Goal: Task Accomplishment & Management: Manage account settings

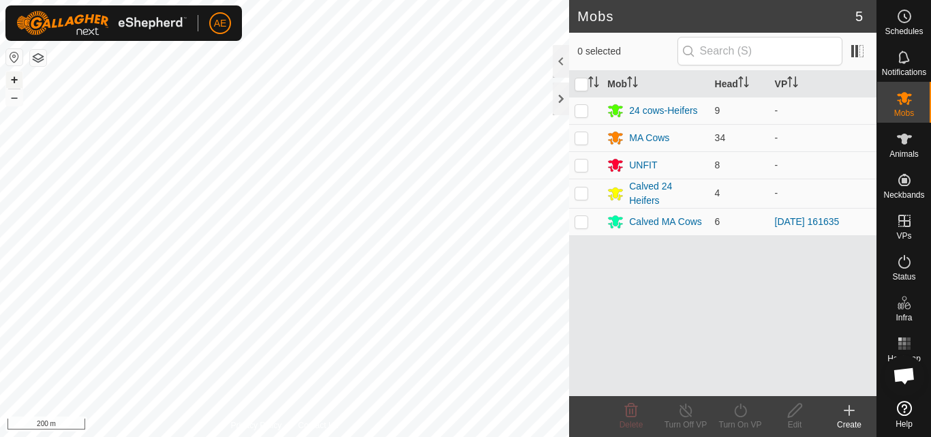
click at [13, 80] on button "+" at bounding box center [14, 80] width 16 height 16
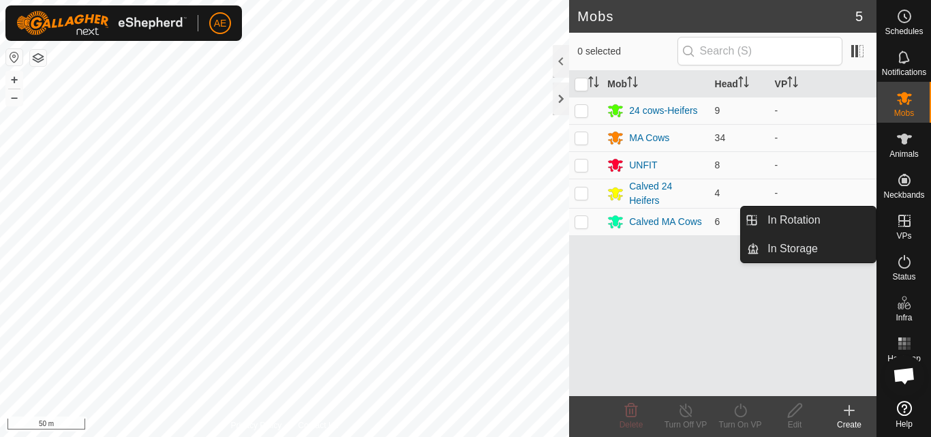
click at [908, 226] on icon at bounding box center [905, 221] width 12 height 12
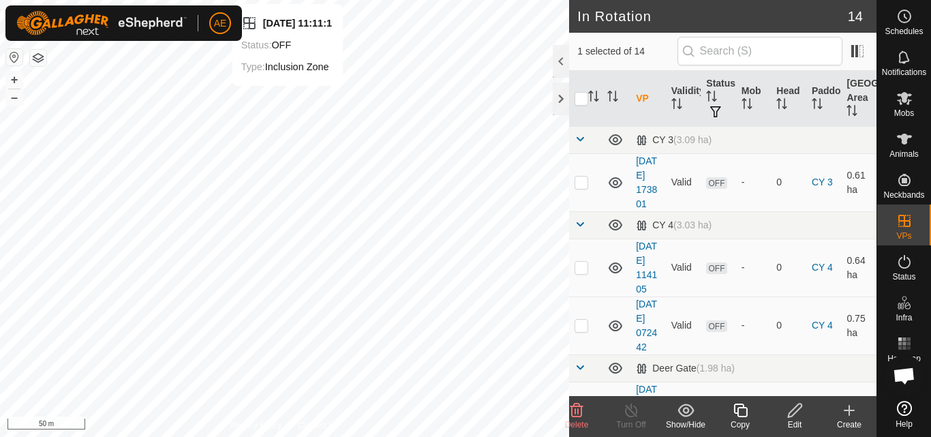
checkbox input "true"
checkbox input "false"
click at [578, 416] on icon at bounding box center [577, 411] width 13 height 14
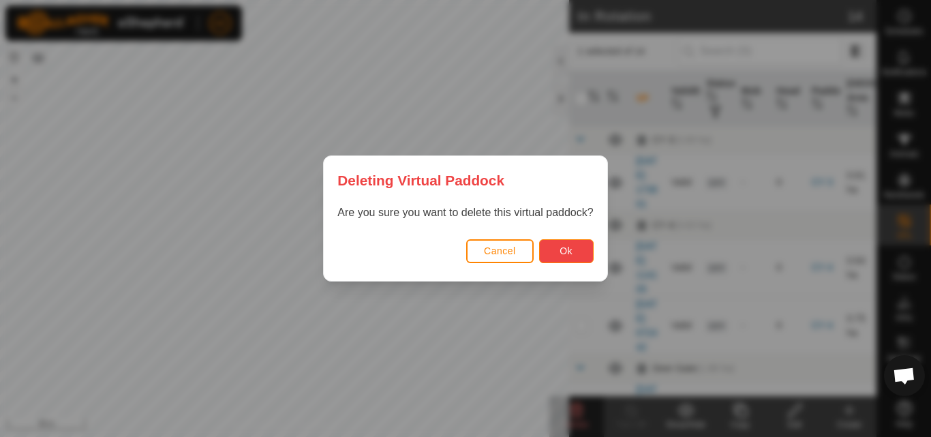
click at [563, 251] on span "Ok" at bounding box center [566, 250] width 13 height 11
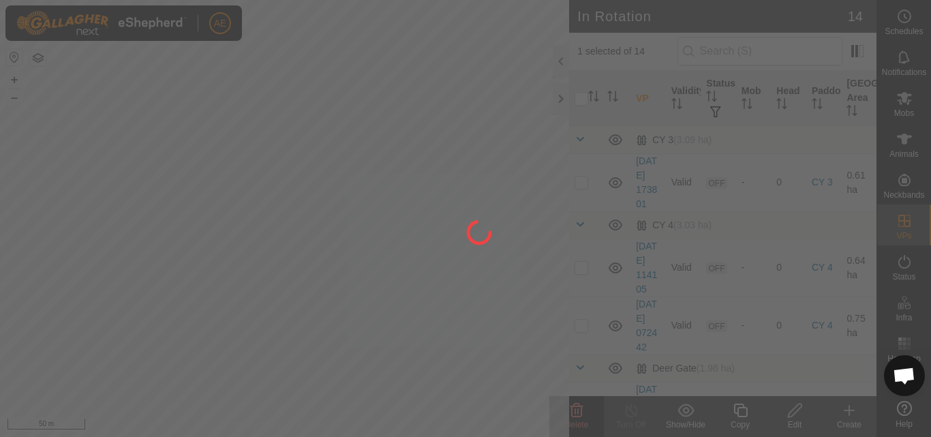
checkbox input "false"
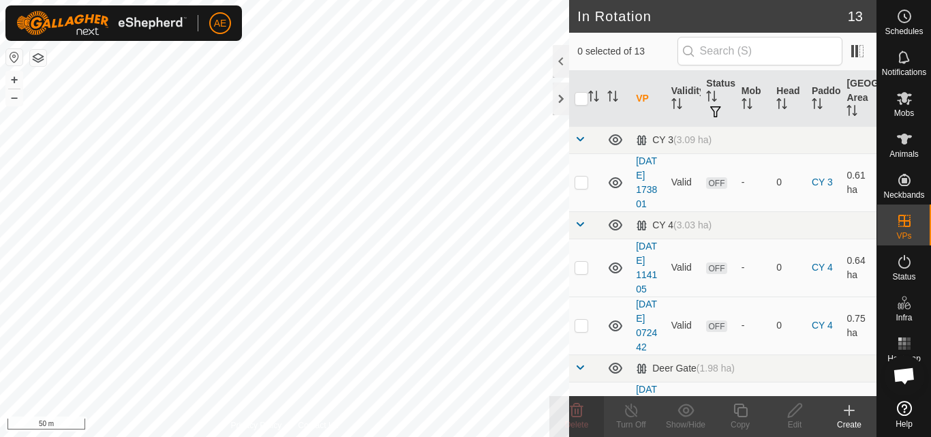
checkbox input "true"
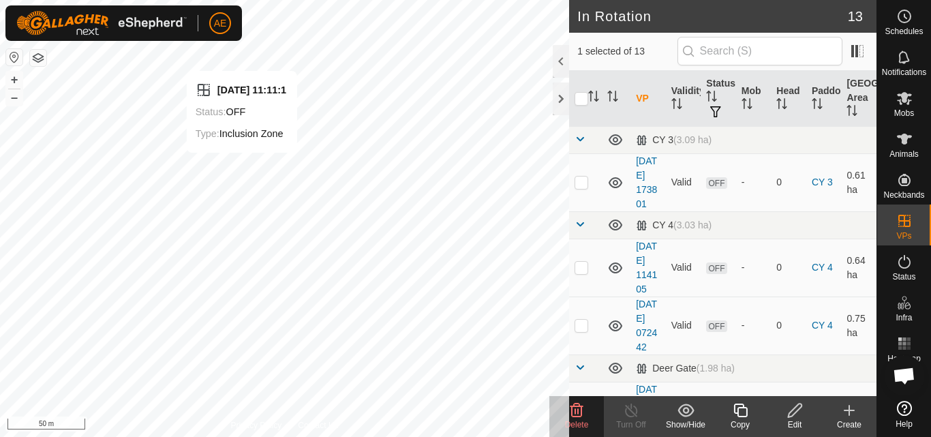
checkbox input "true"
checkbox input "false"
click at [580, 421] on span "Delete" at bounding box center [577, 425] width 24 height 10
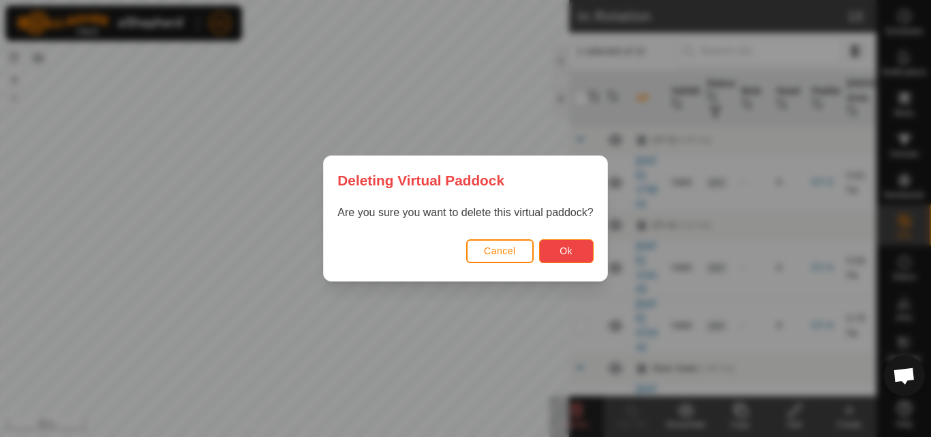
click at [571, 249] on span "Ok" at bounding box center [566, 250] width 13 height 11
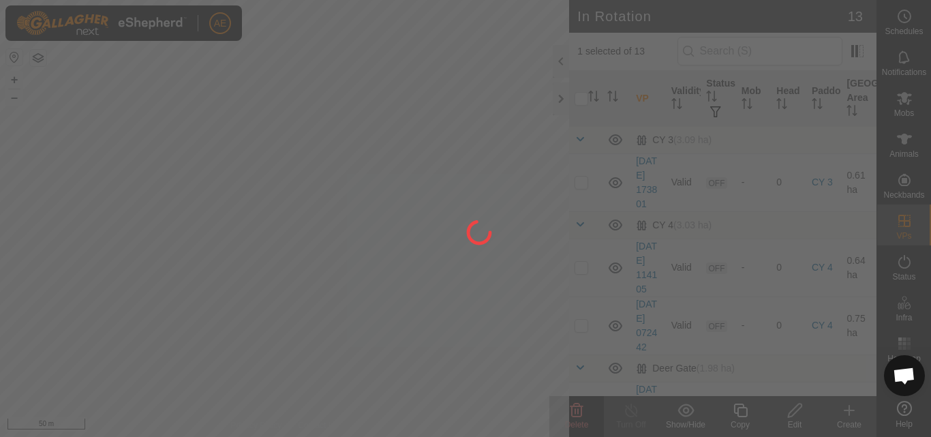
checkbox input "false"
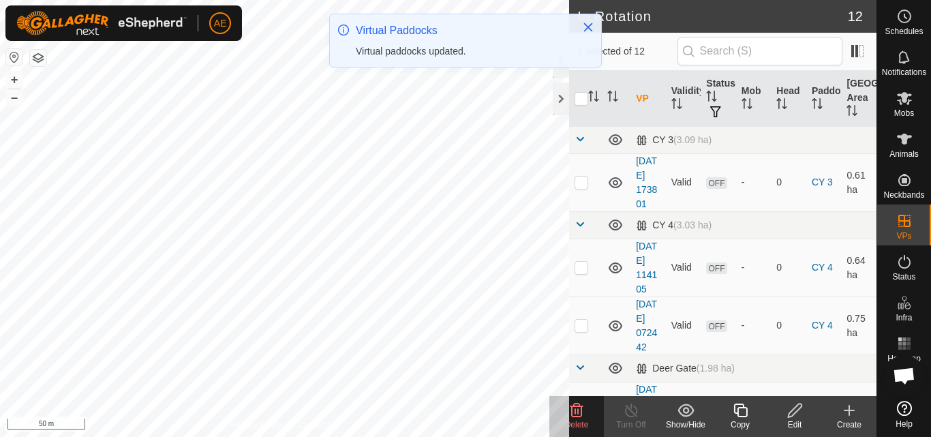
click at [792, 417] on icon at bounding box center [795, 410] width 17 height 16
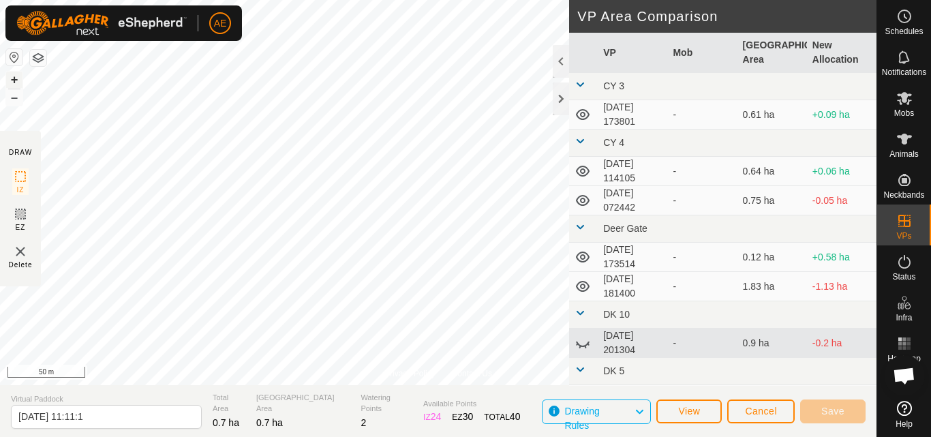
click at [8, 78] on button "+" at bounding box center [14, 80] width 16 height 16
click at [829, 417] on button "Save" at bounding box center [833, 412] width 65 height 24
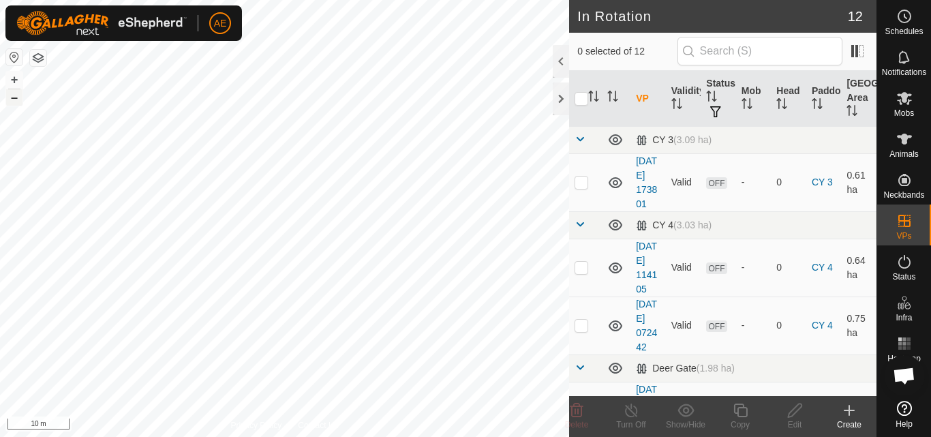
click at [8, 99] on button "–" at bounding box center [14, 97] width 16 height 16
click at [579, 414] on icon at bounding box center [577, 411] width 13 height 14
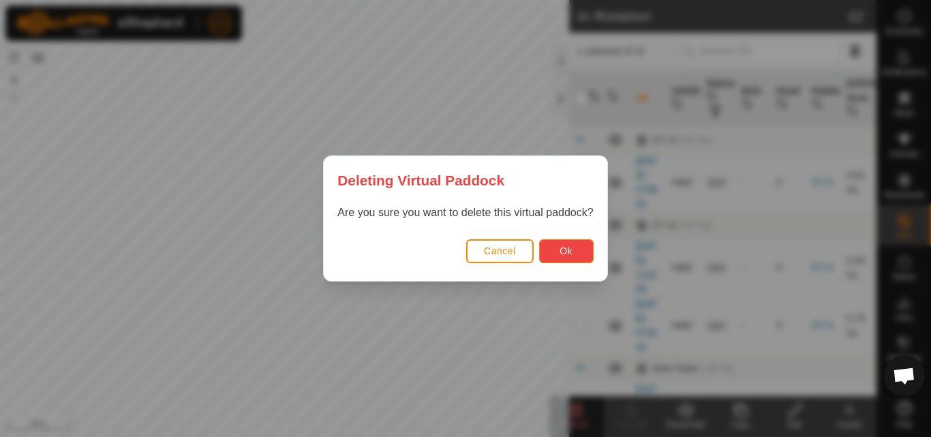
click at [569, 252] on span "Ok" at bounding box center [566, 250] width 13 height 11
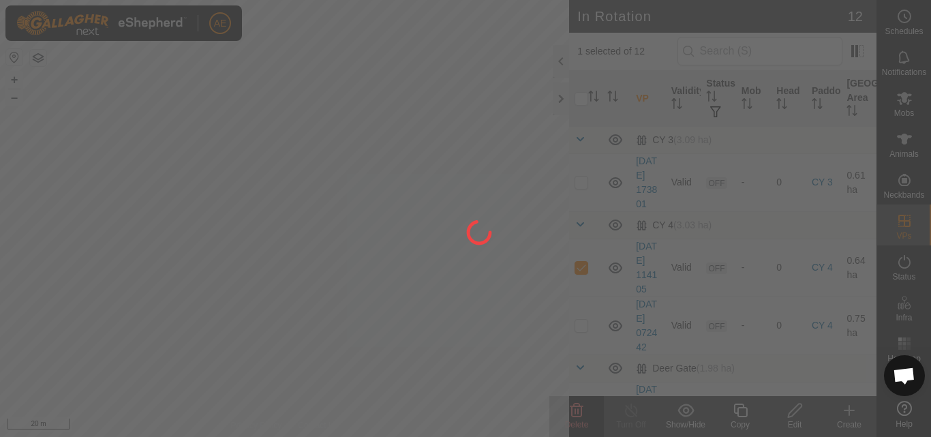
checkbox input "false"
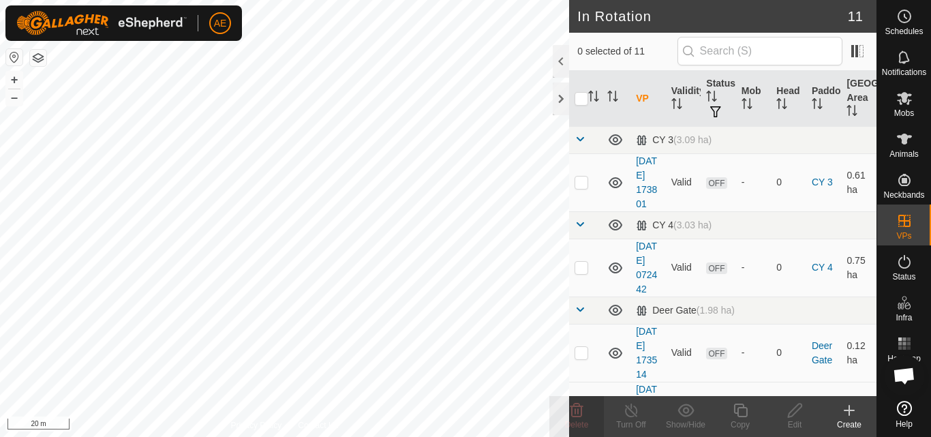
click at [852, 419] on div "Create" at bounding box center [849, 425] width 55 height 12
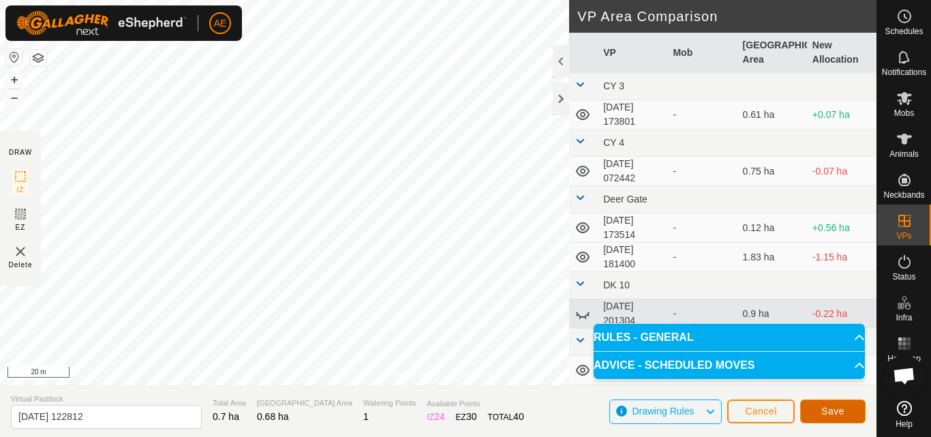
click at [838, 413] on span "Save" at bounding box center [833, 411] width 23 height 11
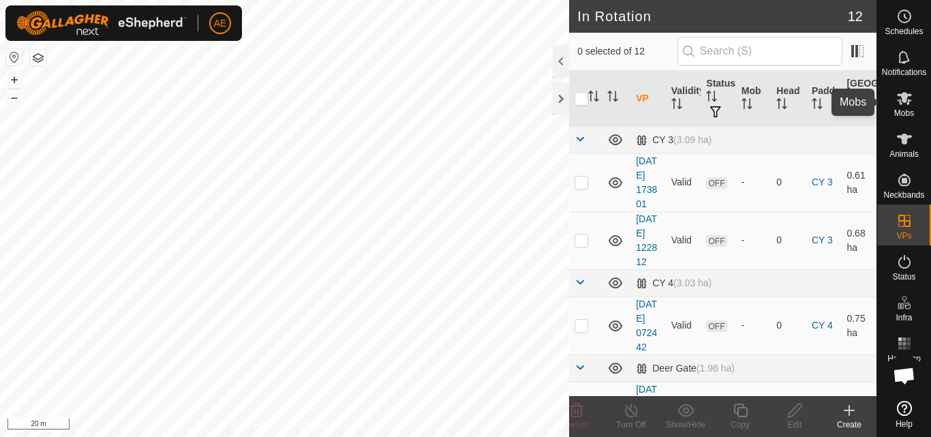
click at [912, 99] on icon at bounding box center [905, 98] width 16 height 16
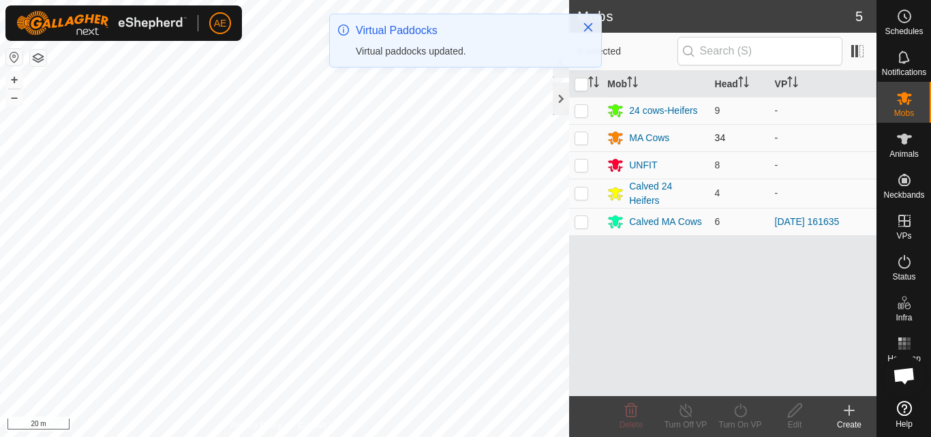
click at [583, 138] on p-checkbox at bounding box center [582, 137] width 14 height 11
checkbox input "true"
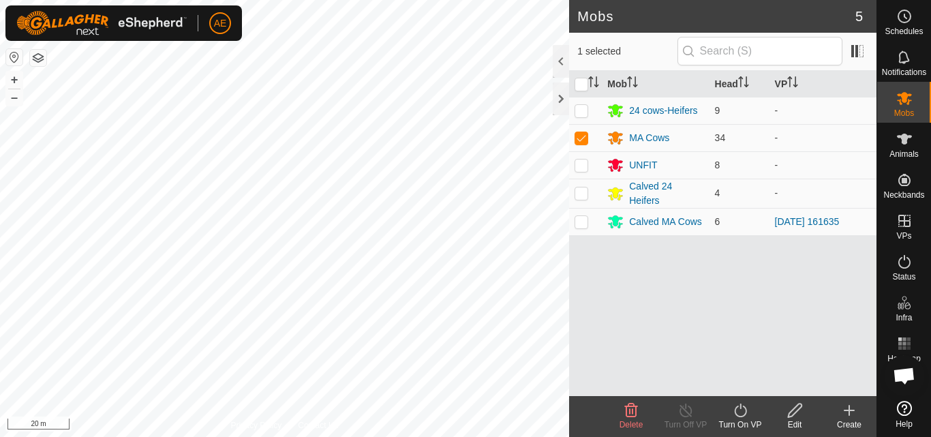
click at [741, 419] on div "Turn On VP" at bounding box center [740, 425] width 55 height 12
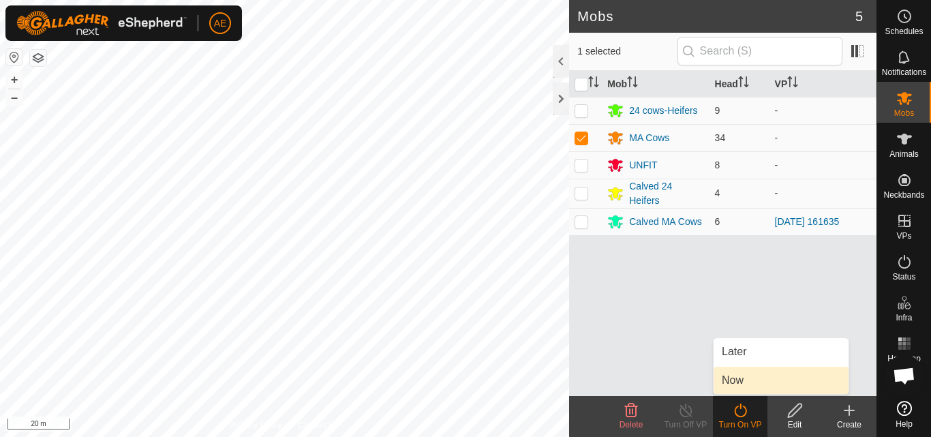
click at [736, 370] on link "Now" at bounding box center [781, 380] width 135 height 27
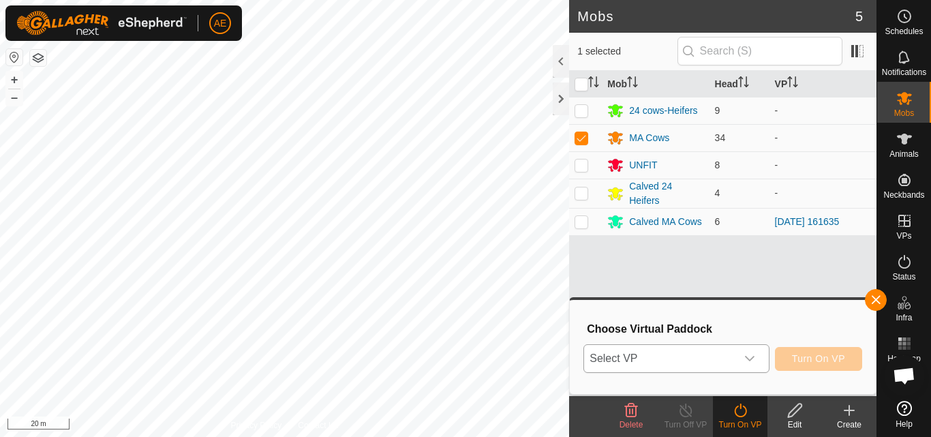
click at [750, 355] on icon "dropdown trigger" at bounding box center [750, 358] width 11 height 11
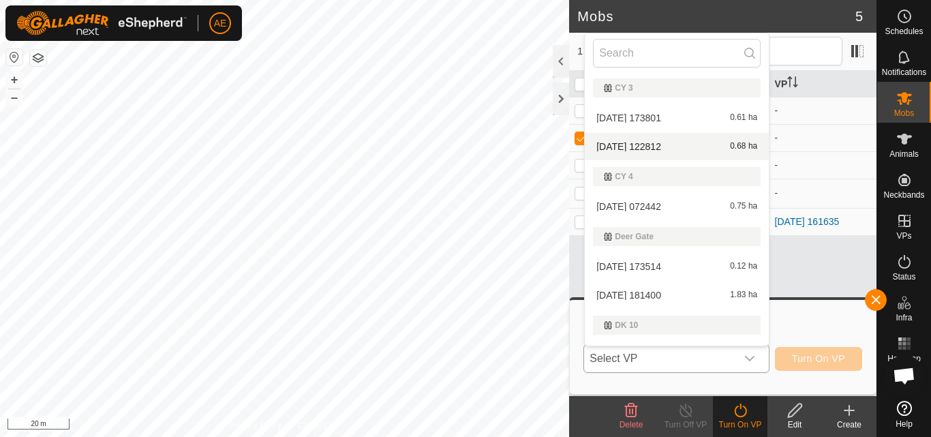
click at [661, 153] on li "[DATE] 122812 0.68 ha" at bounding box center [677, 146] width 184 height 27
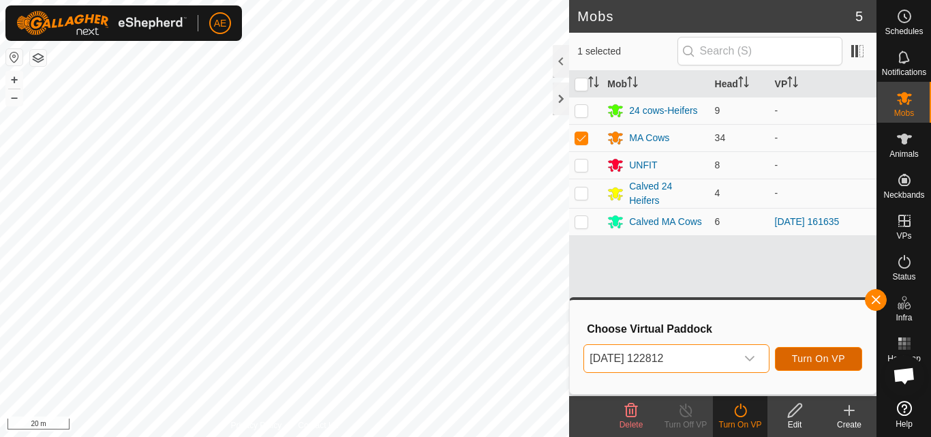
click at [820, 361] on span "Turn On VP" at bounding box center [818, 358] width 53 height 11
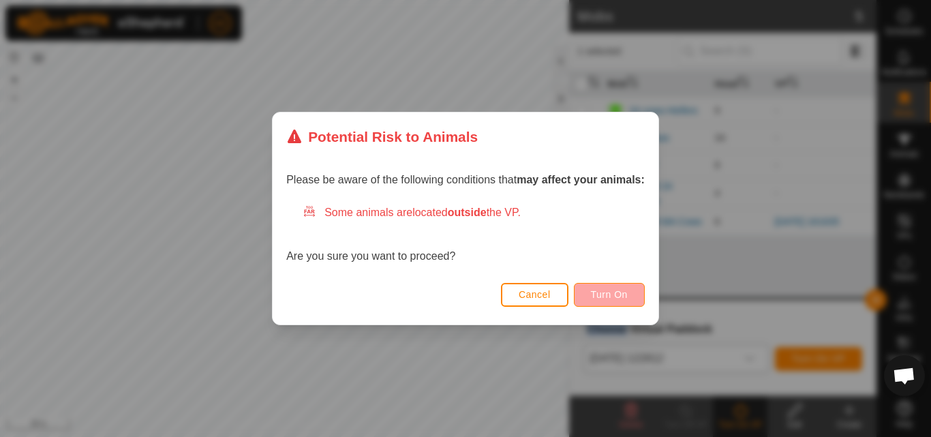
click at [618, 298] on span "Turn On" at bounding box center [609, 294] width 37 height 11
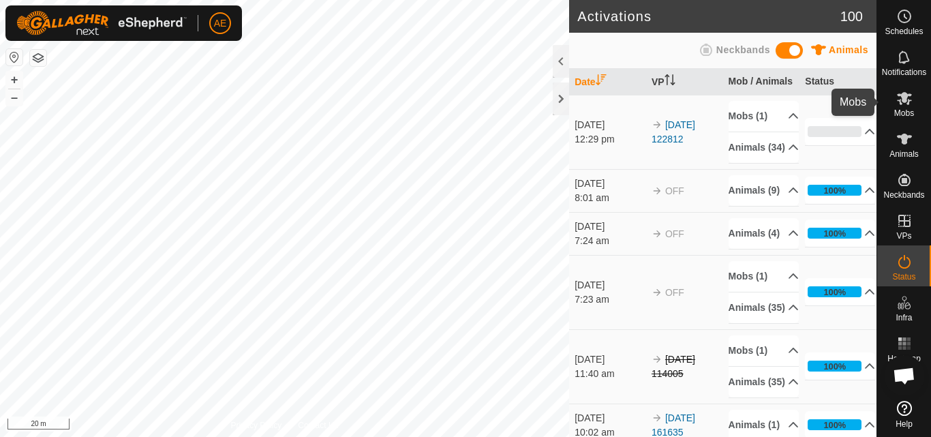
click at [905, 109] on span "Mobs" at bounding box center [905, 113] width 20 height 8
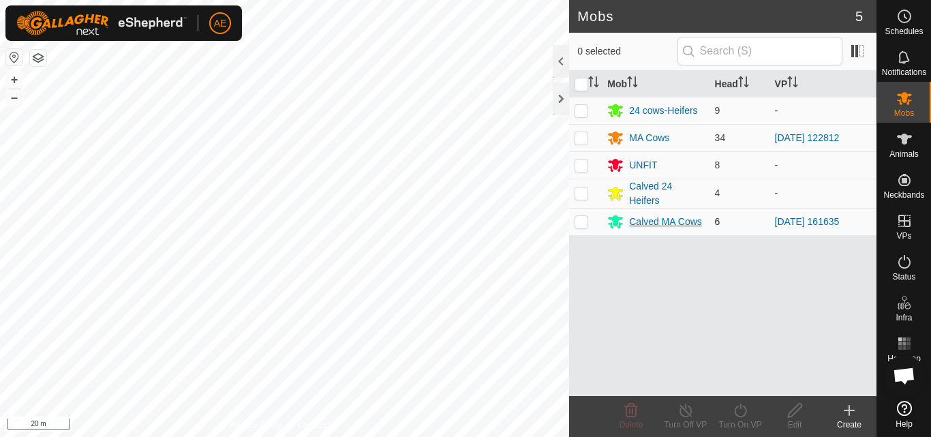
click at [675, 224] on div "Calved MA Cows" at bounding box center [665, 222] width 73 height 14
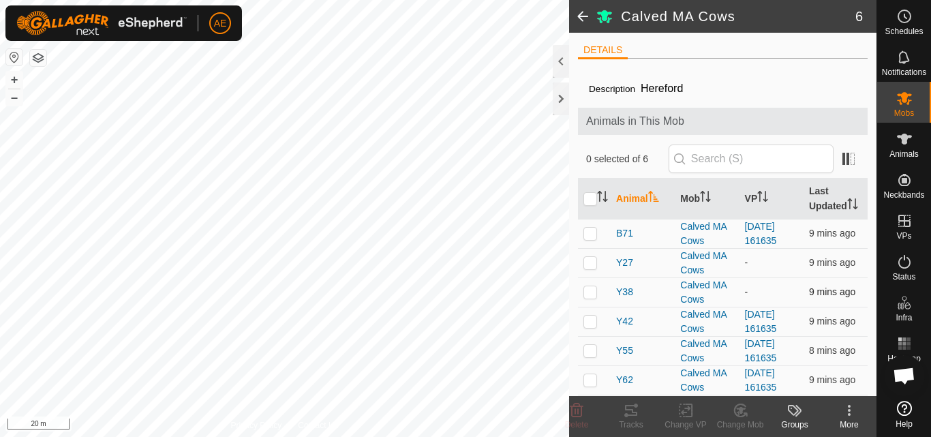
click at [591, 295] on p-checkbox at bounding box center [591, 291] width 14 height 11
checkbox input "true"
click at [687, 411] on icon at bounding box center [686, 410] width 17 height 16
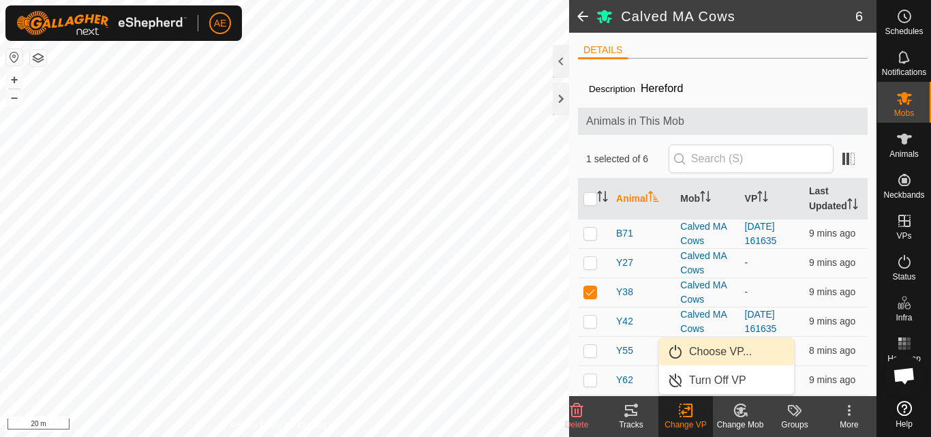
click at [711, 351] on link "Choose VP..." at bounding box center [726, 351] width 135 height 27
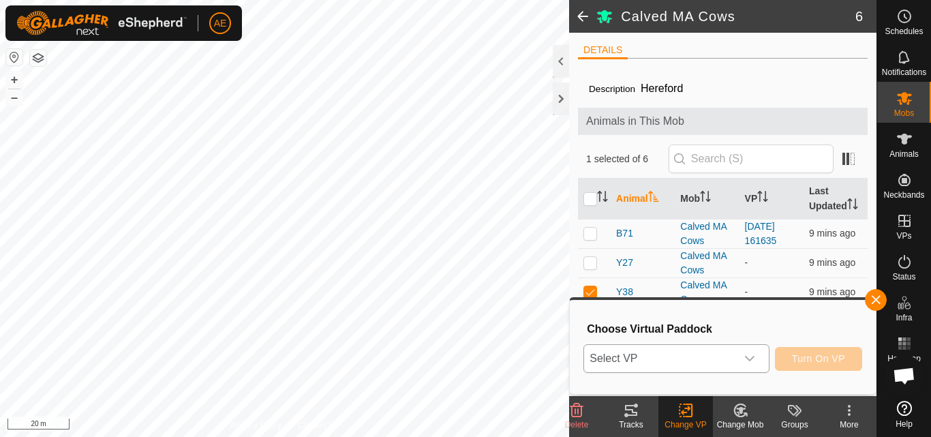
click at [752, 357] on icon "dropdown trigger" at bounding box center [750, 358] width 11 height 11
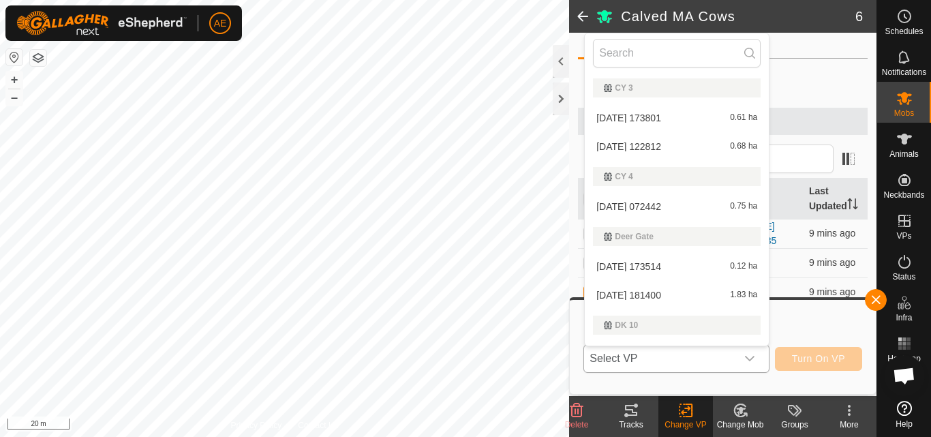
scroll to position [23, 0]
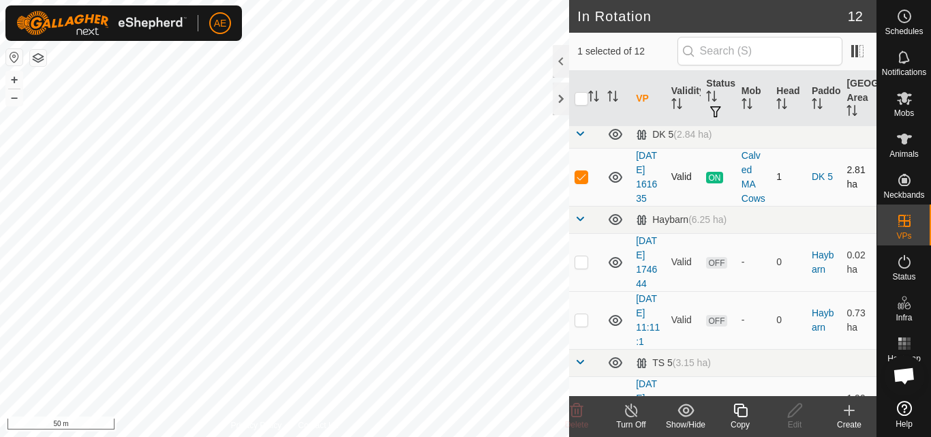
scroll to position [463, 0]
click at [904, 103] on icon at bounding box center [905, 98] width 16 height 16
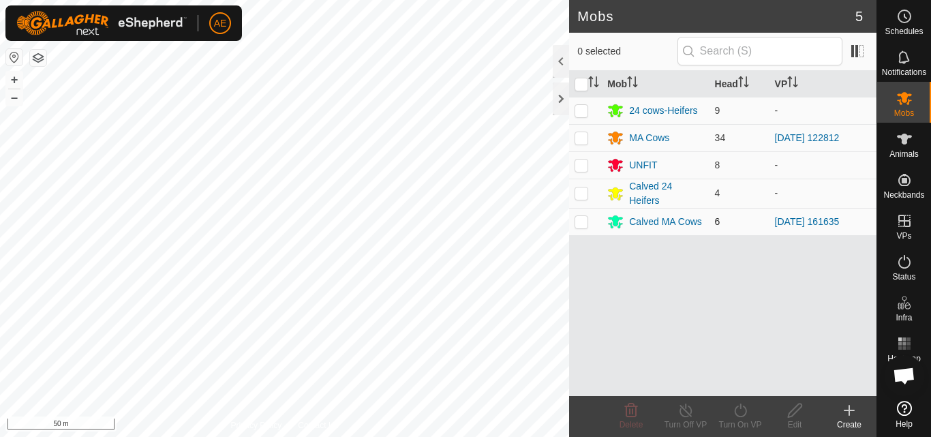
click at [581, 227] on td at bounding box center [585, 221] width 33 height 27
checkbox input "true"
click at [659, 219] on div "Calved MA Cows" at bounding box center [665, 222] width 73 height 14
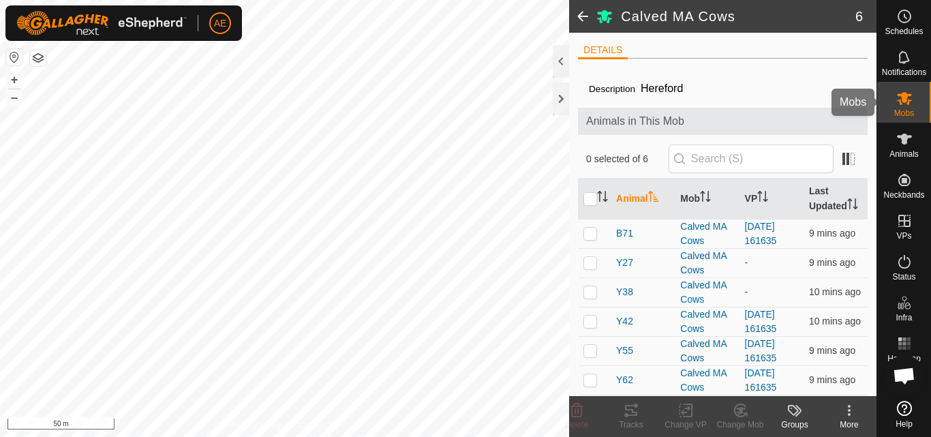
click at [904, 92] on icon at bounding box center [905, 98] width 16 height 16
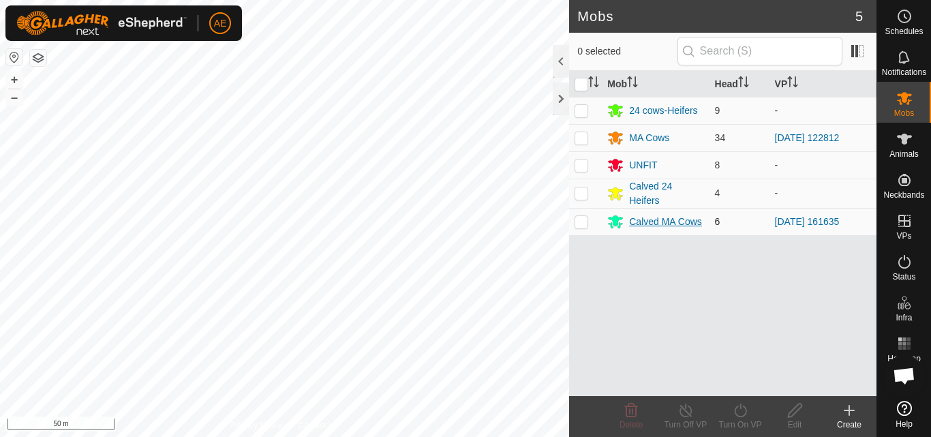
click at [676, 226] on div "Calved MA Cows" at bounding box center [665, 222] width 73 height 14
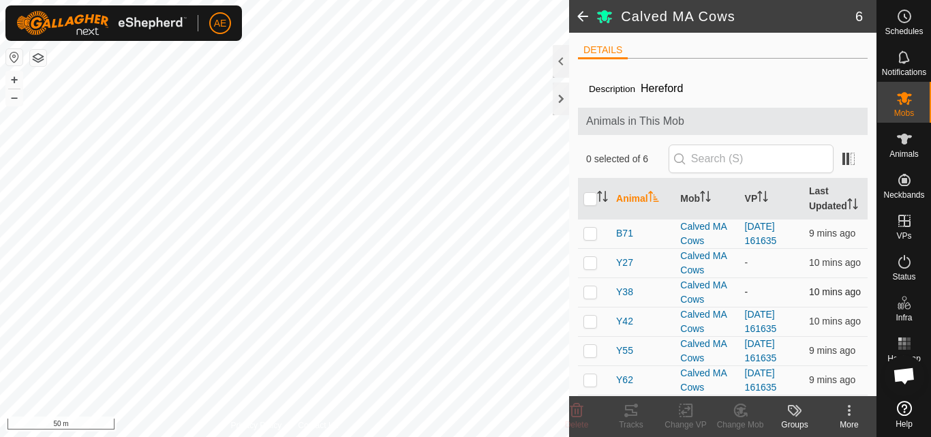
click at [591, 293] on p-checkbox at bounding box center [591, 291] width 14 height 11
checkbox input "true"
click at [687, 411] on icon at bounding box center [686, 410] width 17 height 16
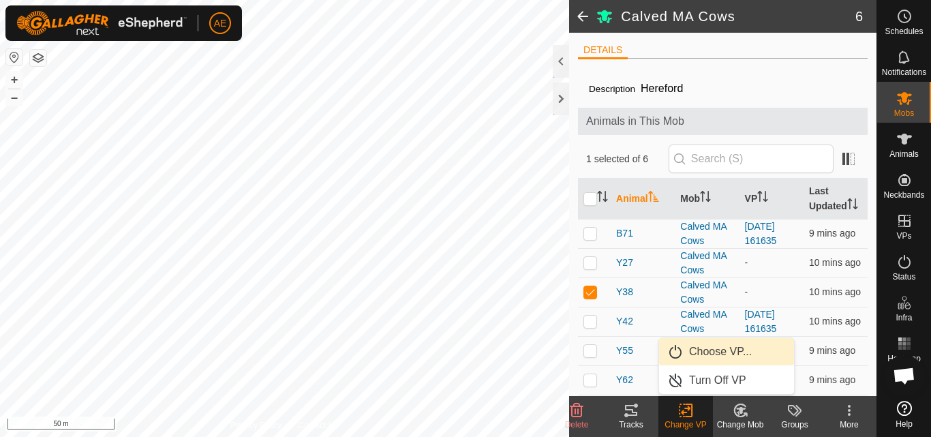
click at [719, 352] on link "Choose VP..." at bounding box center [726, 351] width 135 height 27
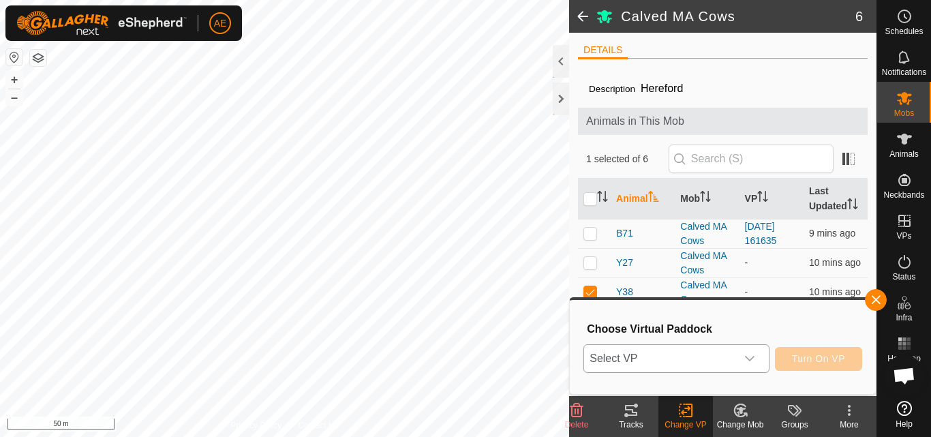
click at [753, 359] on icon "dropdown trigger" at bounding box center [750, 358] width 10 height 5
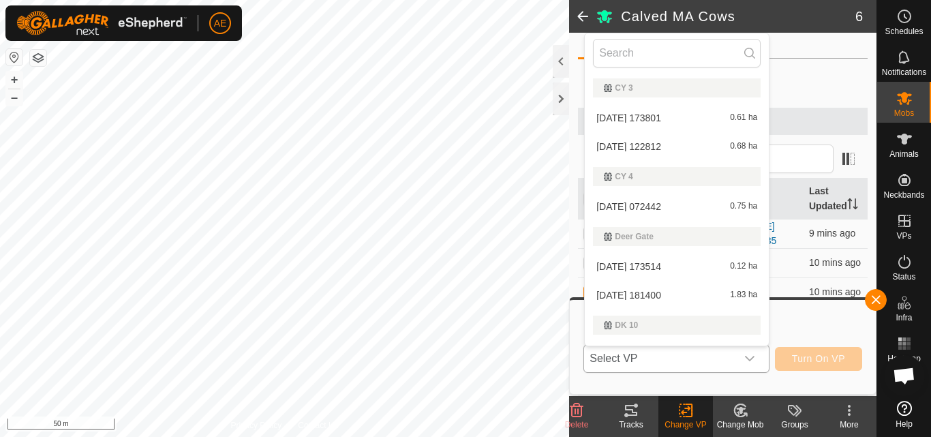
type input "d"
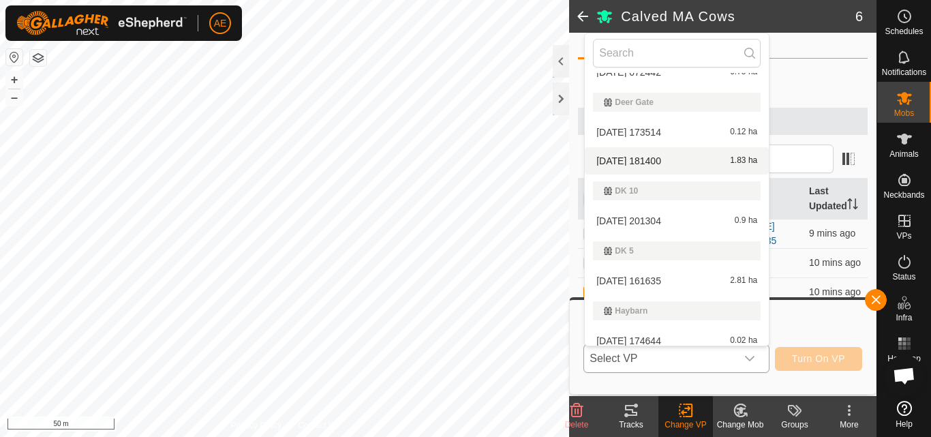
scroll to position [135, 0]
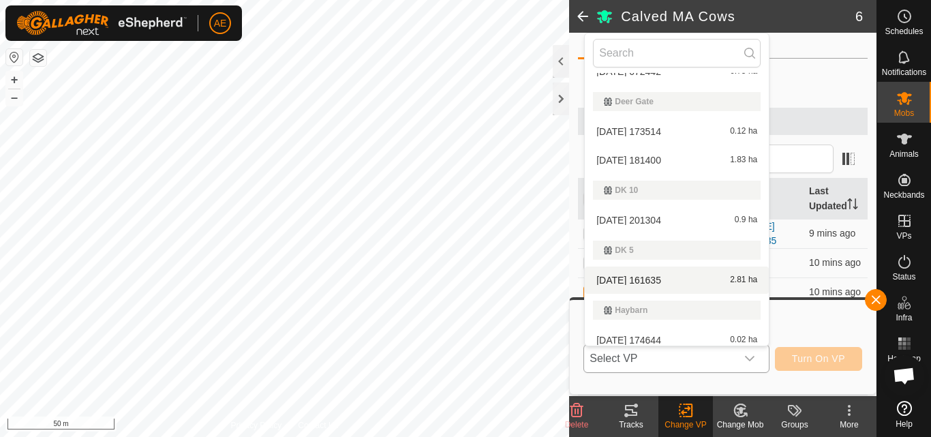
click at [670, 280] on li "[DATE] 161635 2.81 ha" at bounding box center [677, 280] width 184 height 27
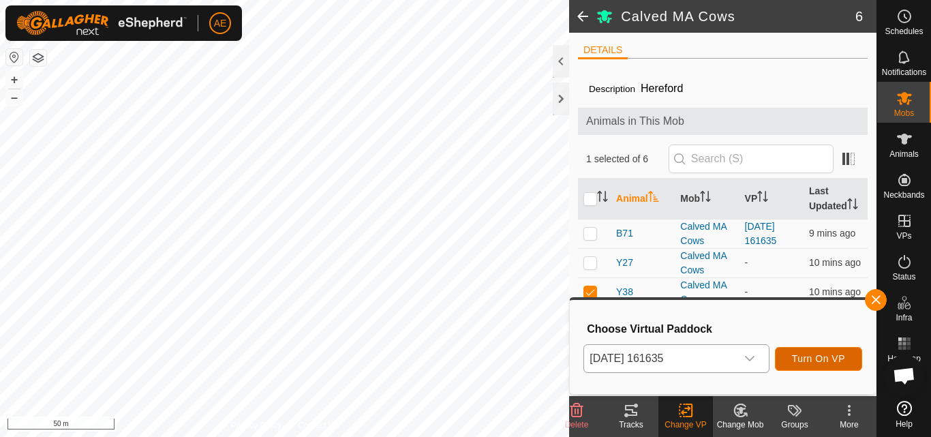
click at [812, 365] on button "Turn On VP" at bounding box center [818, 359] width 87 height 24
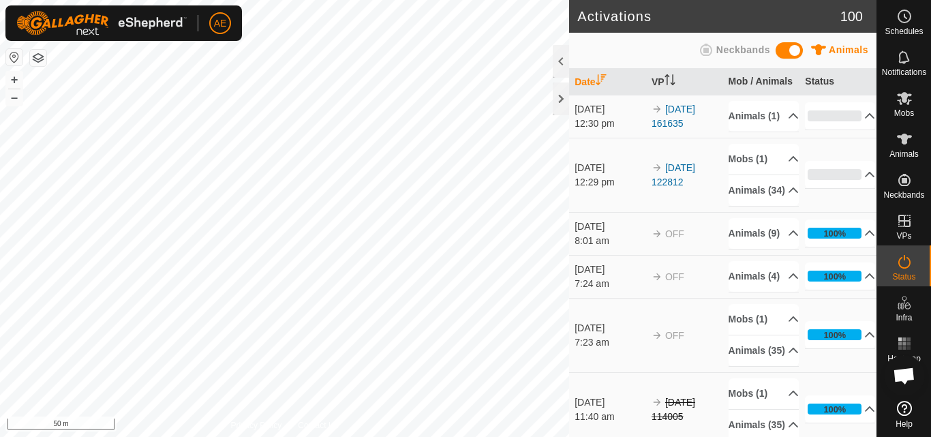
click at [273, 436] on html "AE Schedules Notifications Mobs Animals Neckbands VPs Status Infra Heatmap Help…" at bounding box center [465, 218] width 931 height 437
click at [16, 102] on button "–" at bounding box center [14, 97] width 16 height 16
click at [10, 76] on button "+" at bounding box center [14, 80] width 16 height 16
click at [15, 78] on button "+" at bounding box center [14, 80] width 16 height 16
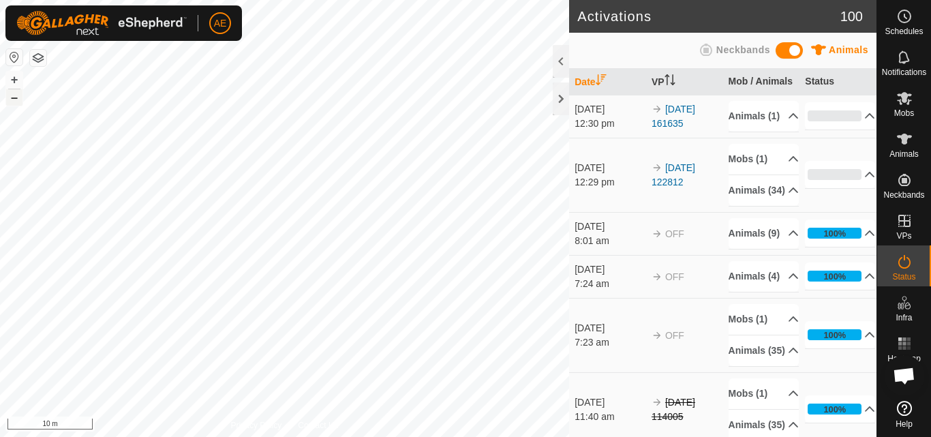
click at [16, 98] on button "–" at bounding box center [14, 97] width 16 height 16
click at [12, 73] on button "+" at bounding box center [14, 80] width 16 height 16
click at [14, 94] on button "–" at bounding box center [14, 97] width 16 height 16
